Goal: Task Accomplishment & Management: Manage account settings

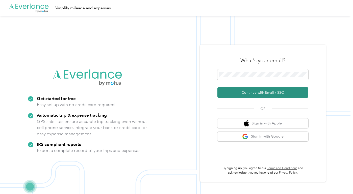
click at [239, 94] on button "Continue with Email / SSO" at bounding box center [262, 92] width 91 height 11
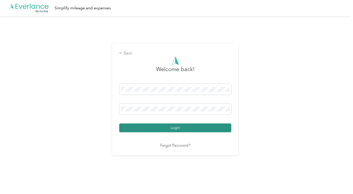
click at [156, 129] on button "Login" at bounding box center [175, 128] width 112 height 9
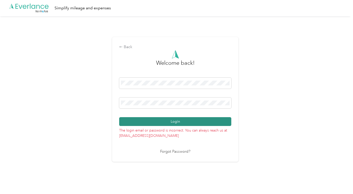
click at [176, 119] on button "Login" at bounding box center [175, 121] width 112 height 9
click at [166, 121] on button "Login" at bounding box center [175, 121] width 112 height 9
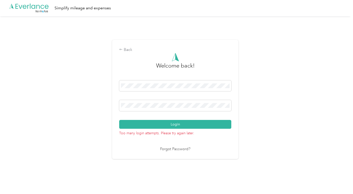
click at [291, 96] on div "Back Welcome back! Login Too many login attempts. Please try again later. Forgo…" at bounding box center [175, 101] width 350 height 171
